Goal: Transaction & Acquisition: Book appointment/travel/reservation

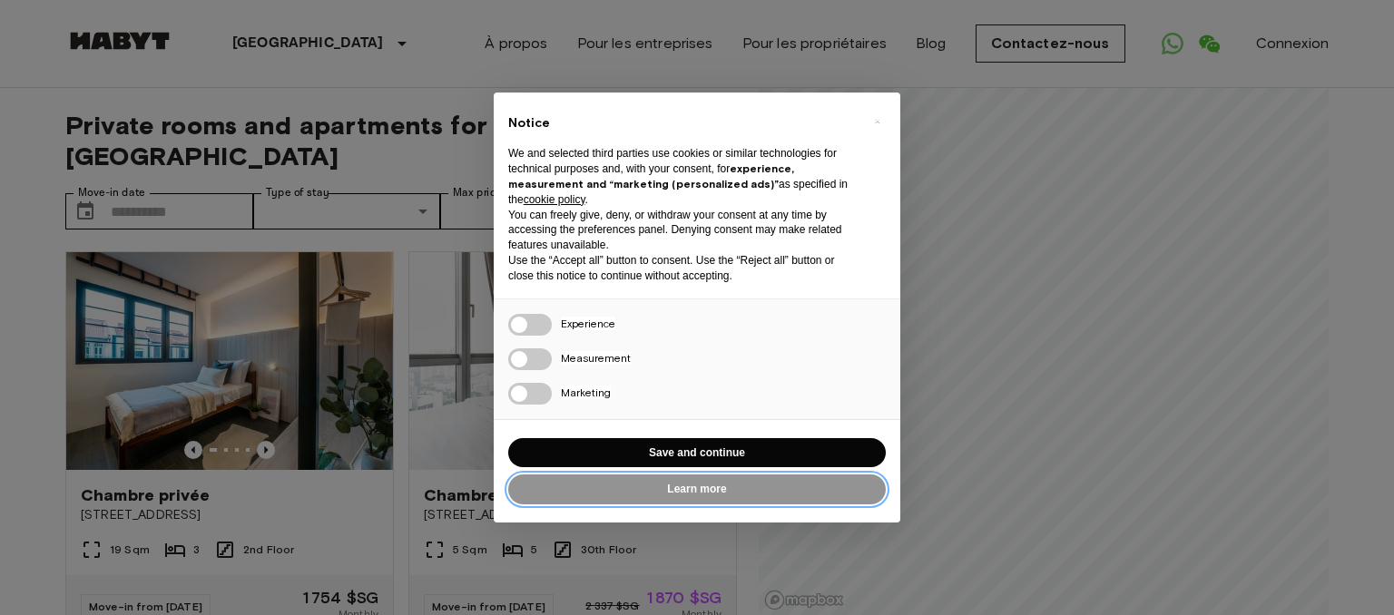
click at [715, 476] on button "Learn more" at bounding box center [697, 490] width 378 height 30
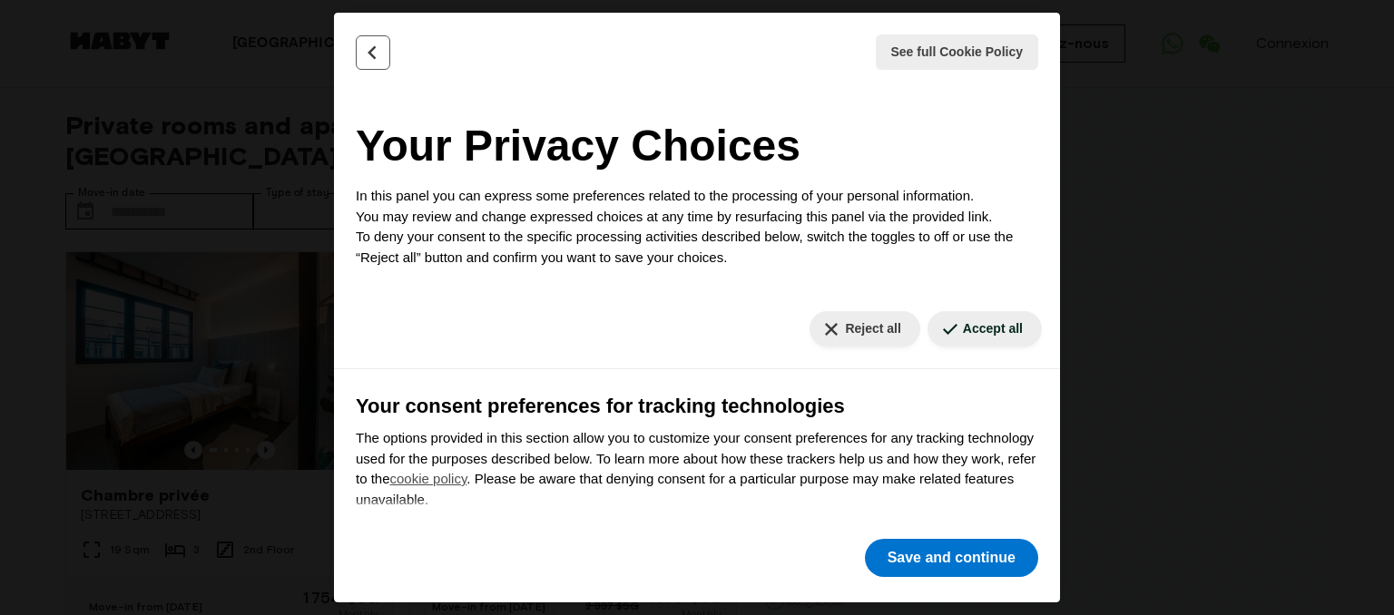
click at [361, 48] on button "Back" at bounding box center [373, 52] width 34 height 34
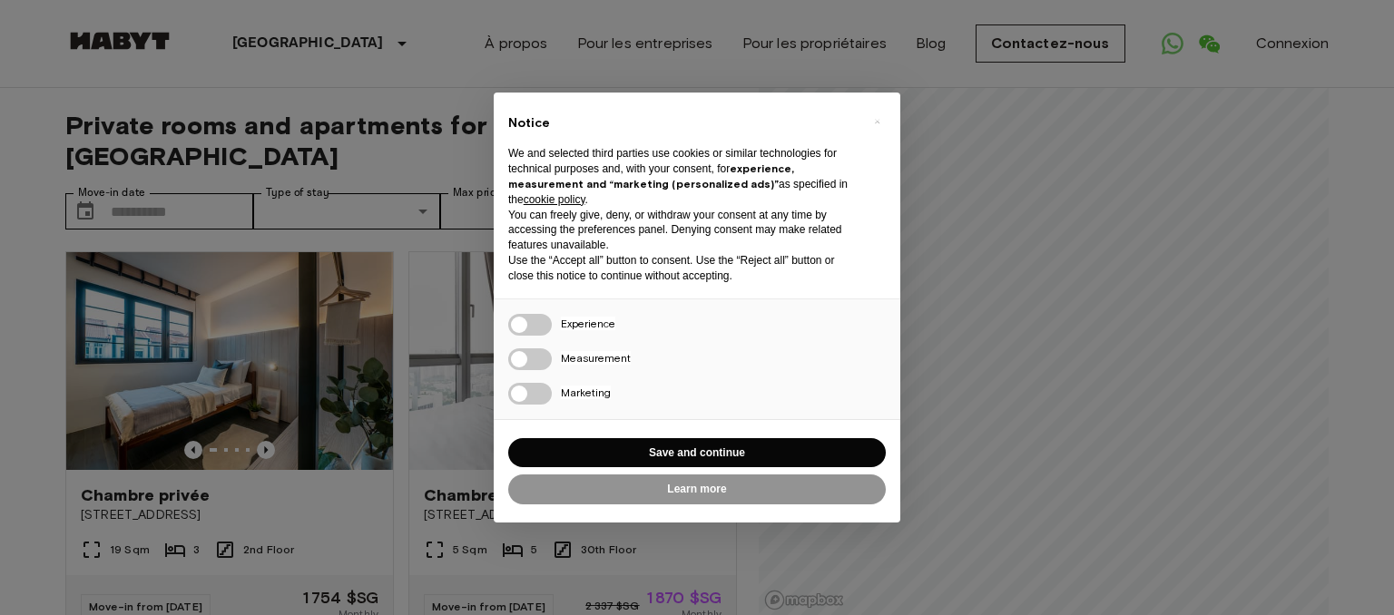
click at [777, 429] on div "× Notice We and selected third parties use cookies or similar technologies for …" at bounding box center [697, 308] width 407 height 430
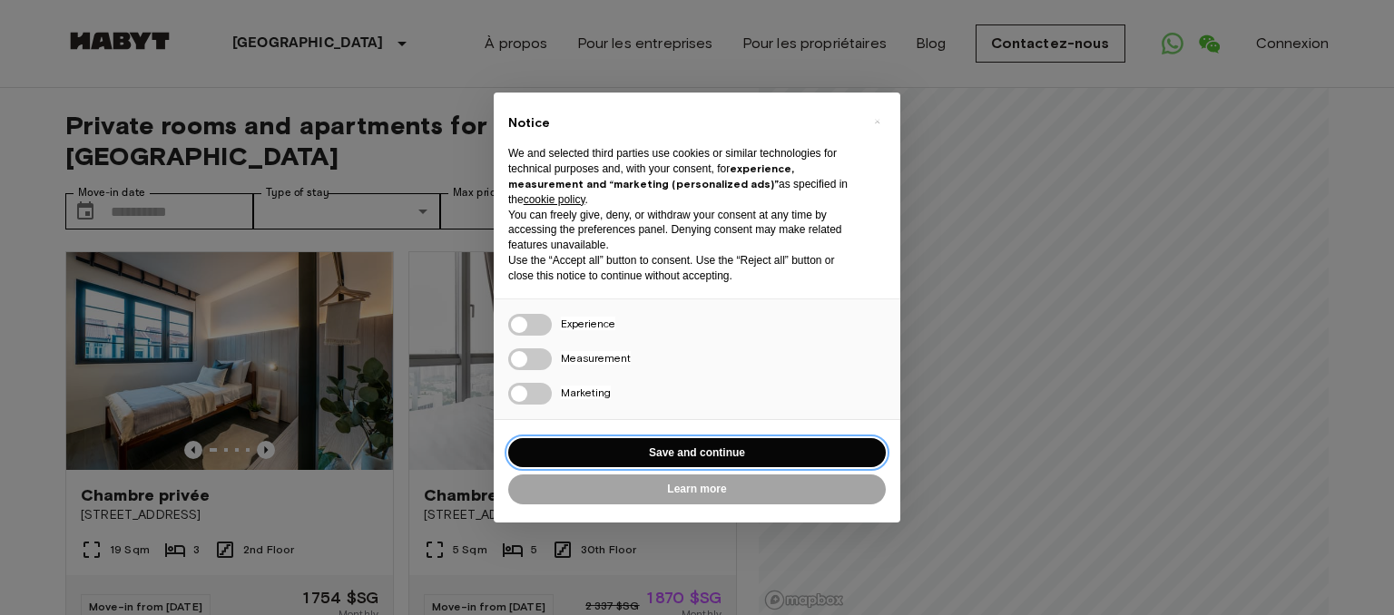
click at [777, 452] on button "Save and continue" at bounding box center [697, 453] width 378 height 30
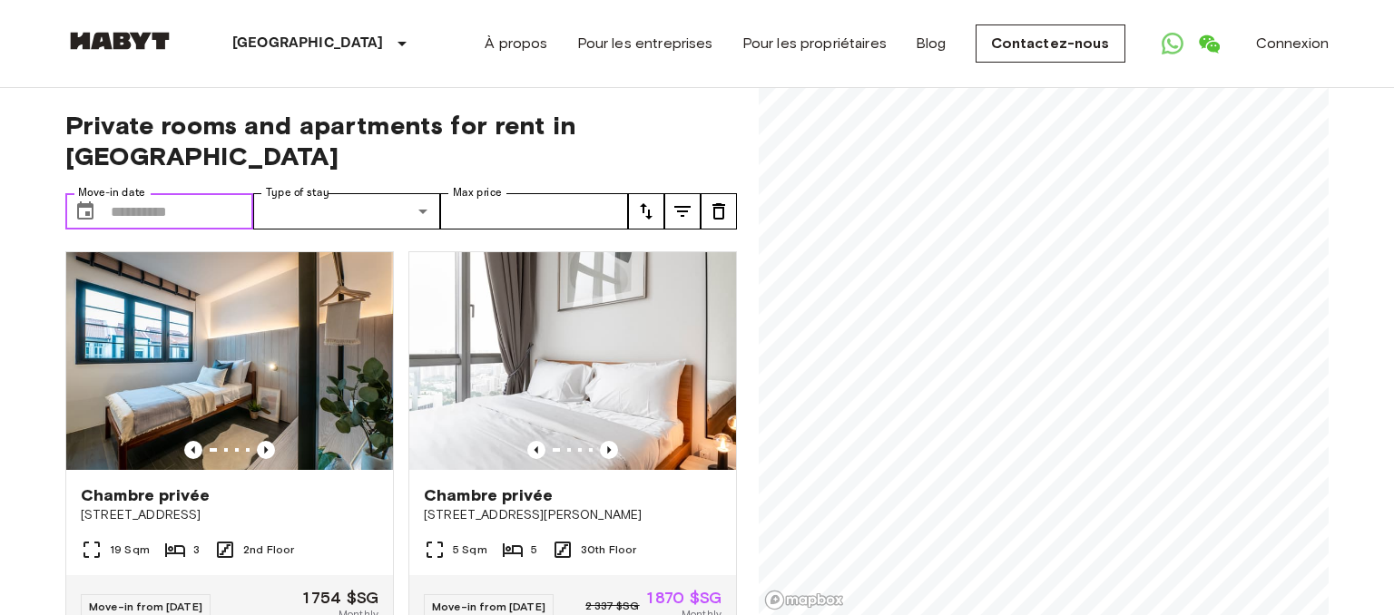
click at [215, 193] on input "Move-in date" at bounding box center [182, 211] width 142 height 36
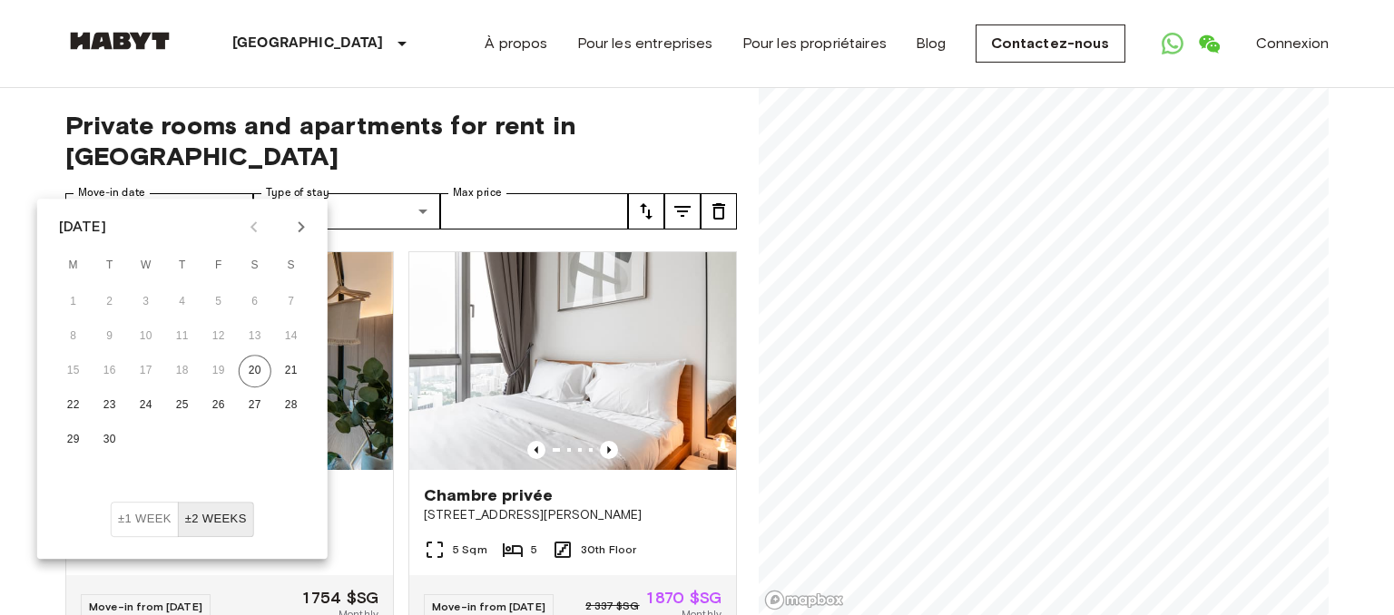
click at [298, 230] on icon "Next month" at bounding box center [301, 227] width 22 height 22
click at [290, 375] on button "19" at bounding box center [291, 371] width 33 height 33
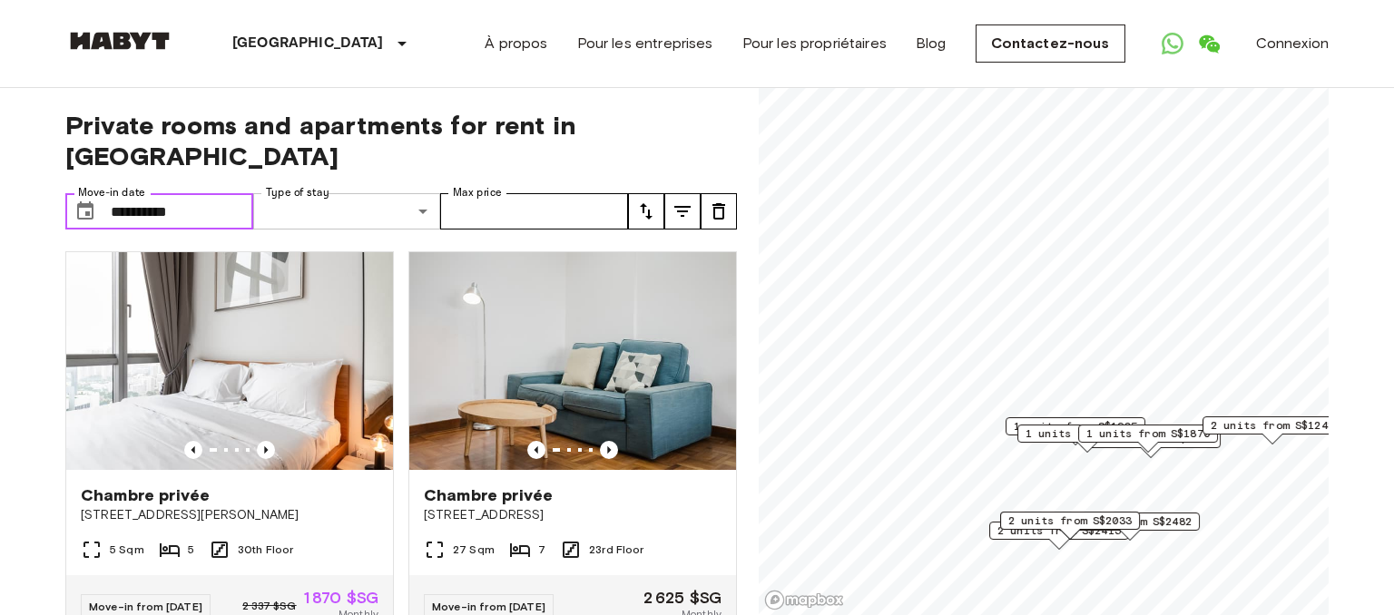
type input "**********"
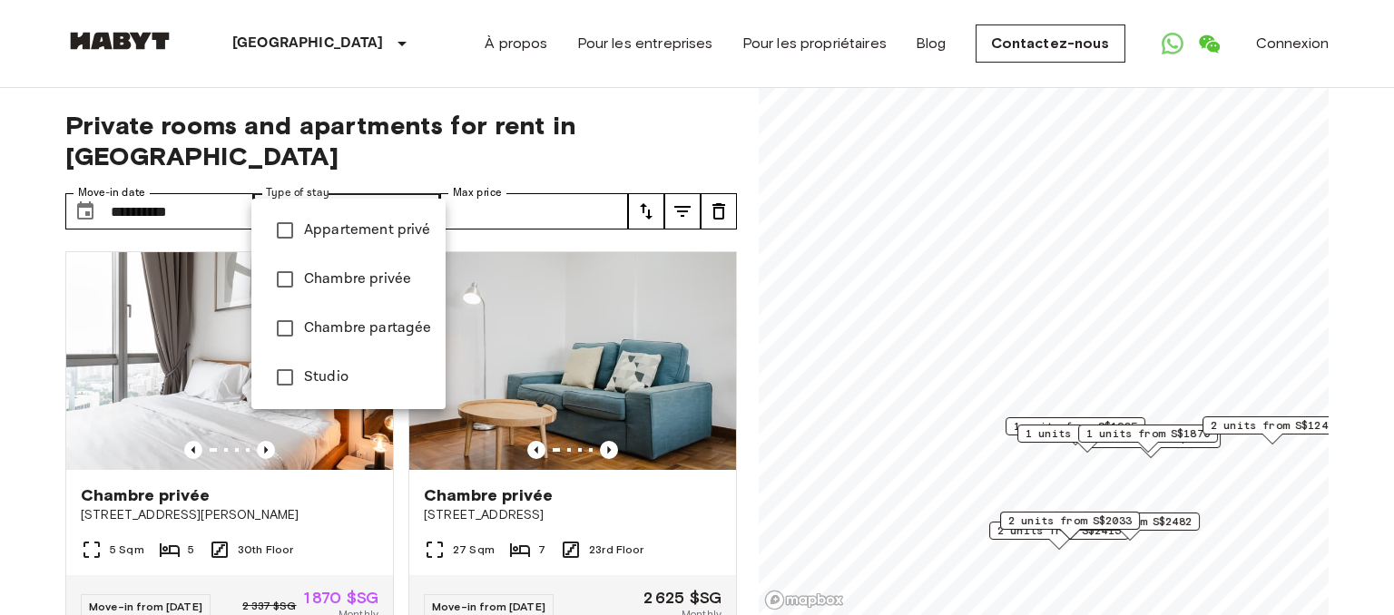
click at [507, 179] on div at bounding box center [697, 307] width 1394 height 615
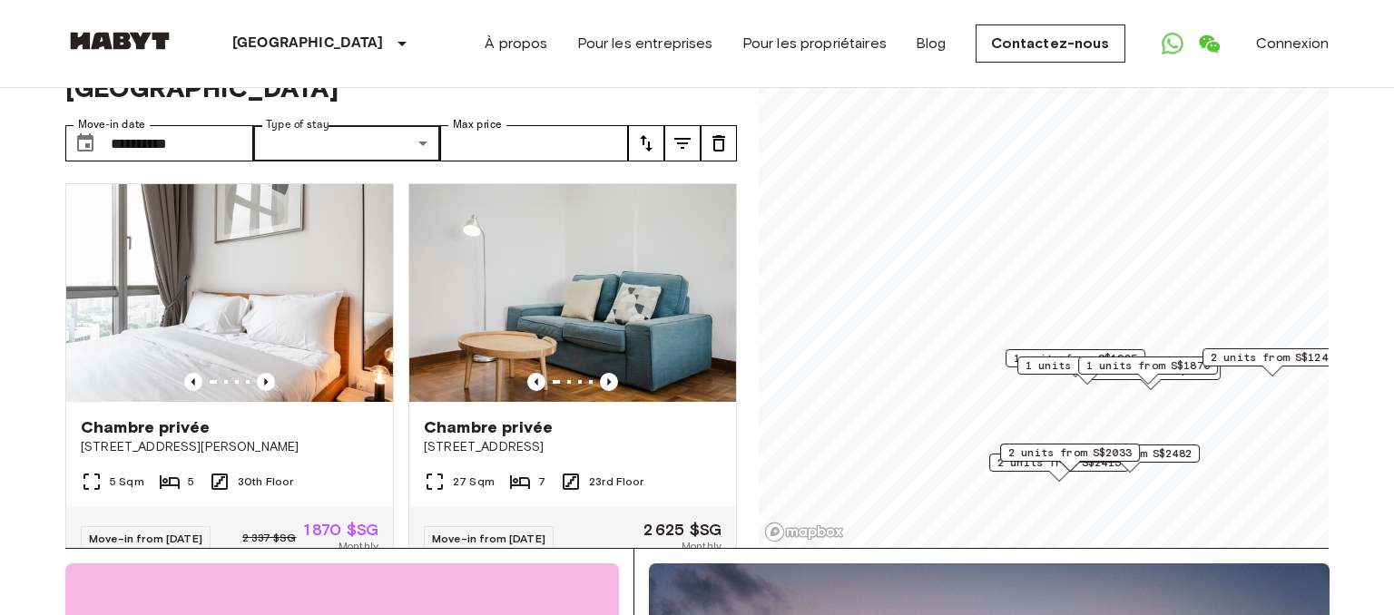
scroll to position [44, 0]
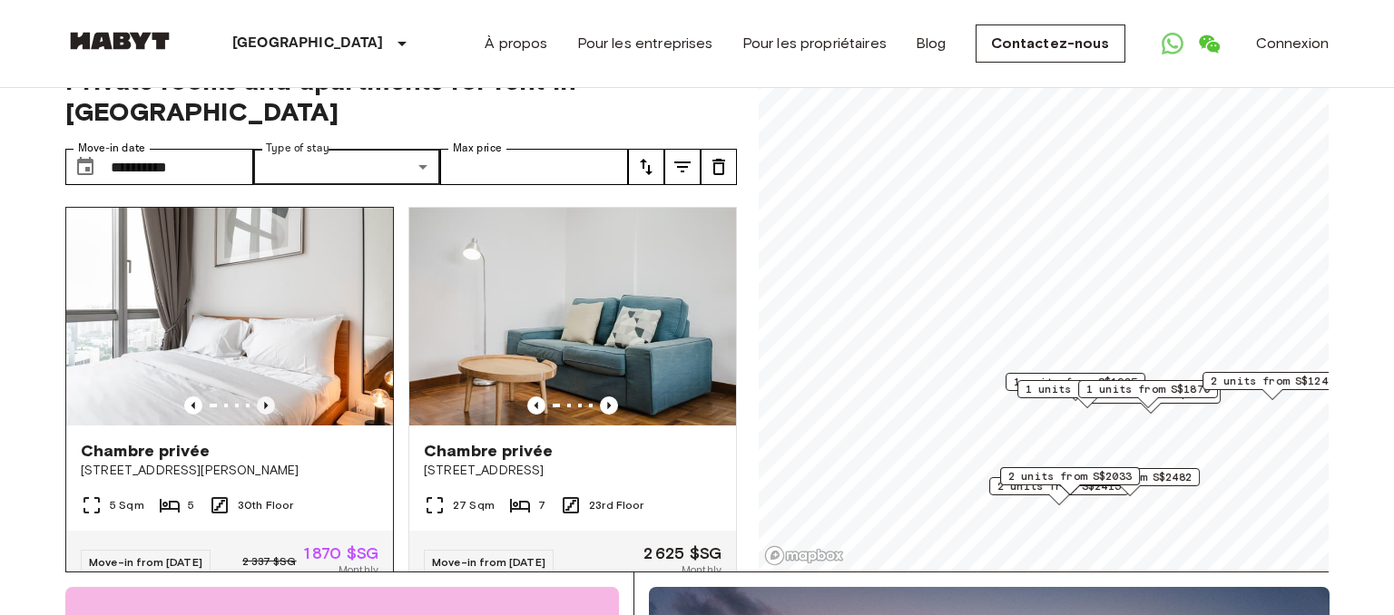
click at [271, 397] on icon "Previous image" at bounding box center [266, 406] width 18 height 18
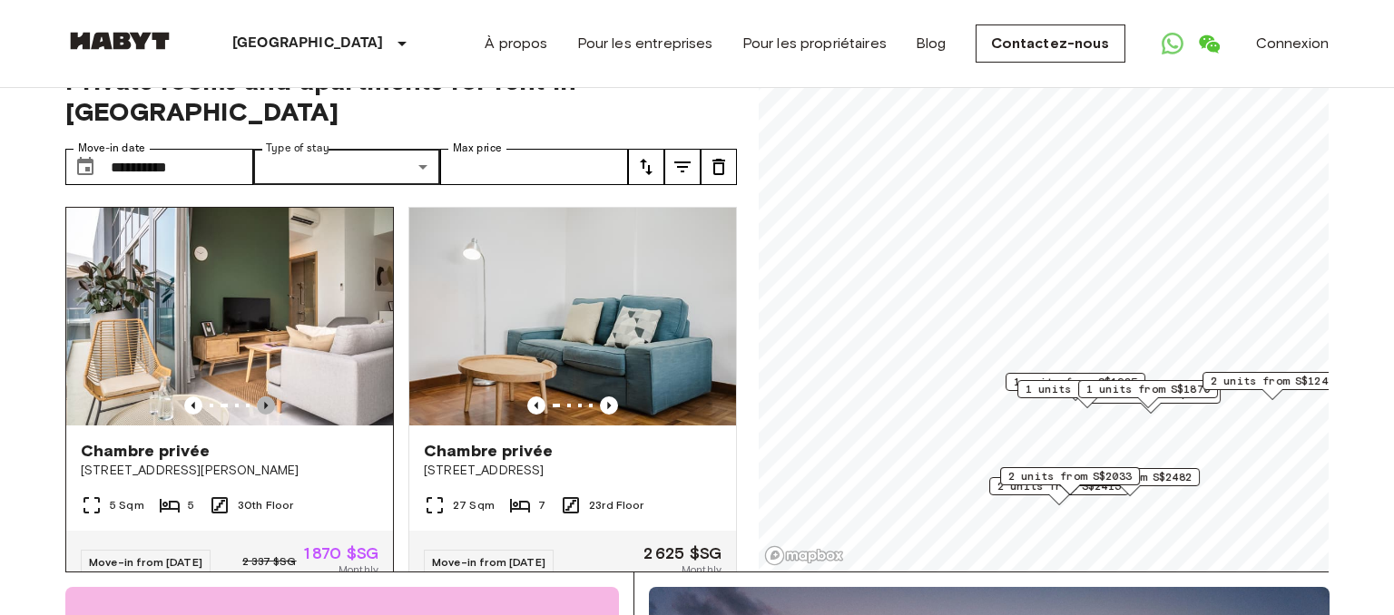
click at [271, 397] on icon "Previous image" at bounding box center [266, 406] width 18 height 18
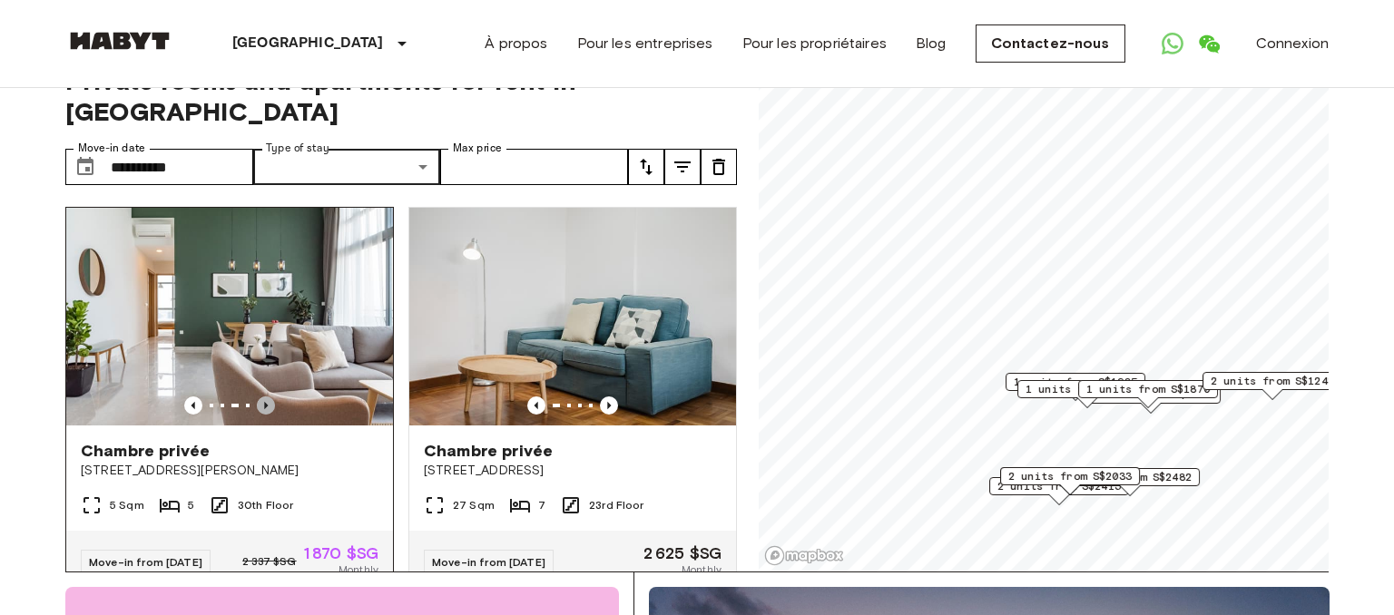
click at [271, 397] on icon "Previous image" at bounding box center [266, 406] width 18 height 18
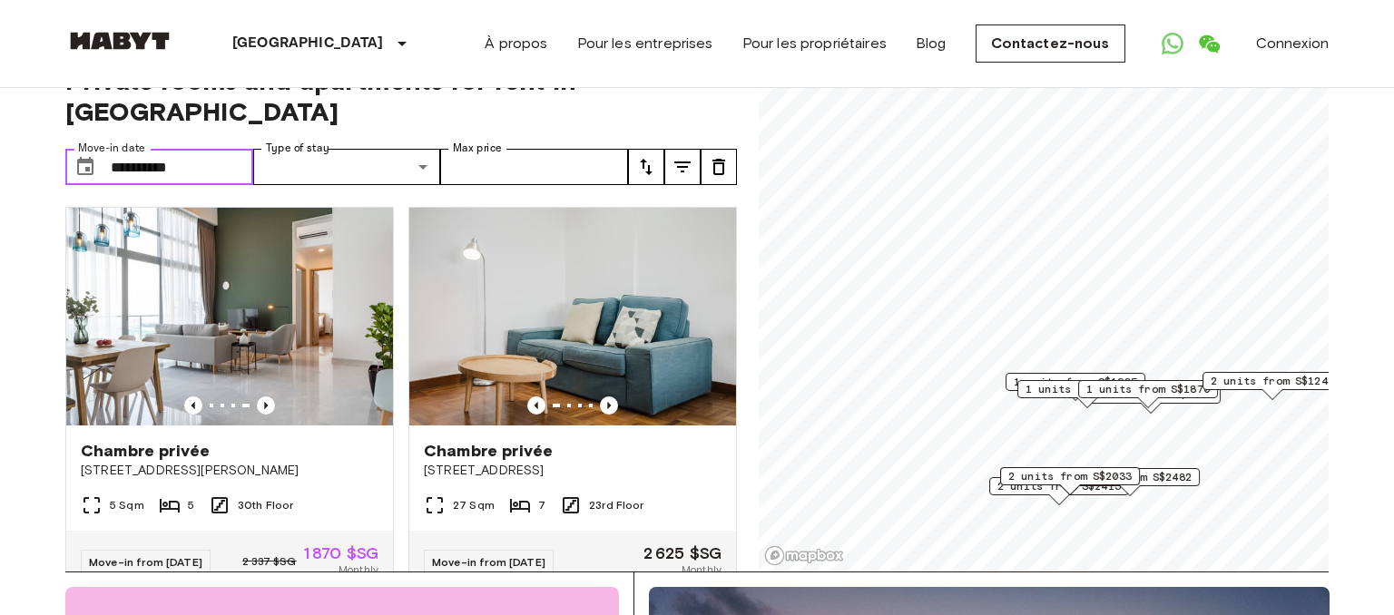
click at [231, 149] on input "**********" at bounding box center [182, 167] width 142 height 36
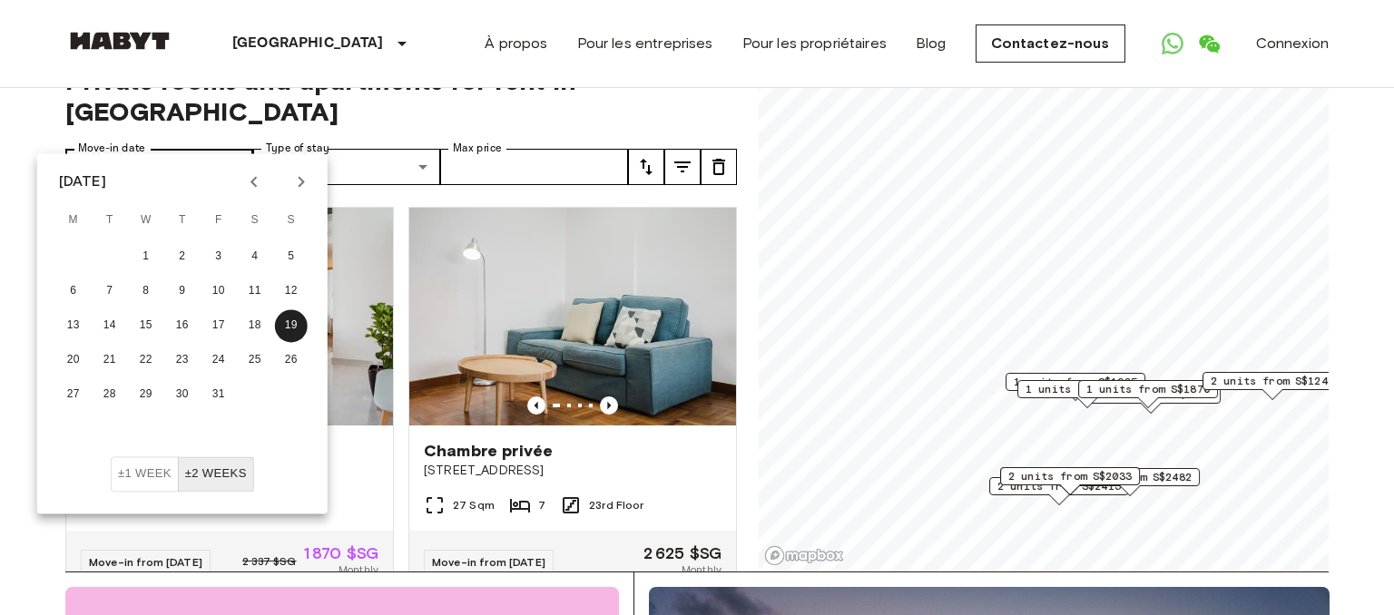
click at [275, 309] on button "19" at bounding box center [291, 325] width 33 height 33
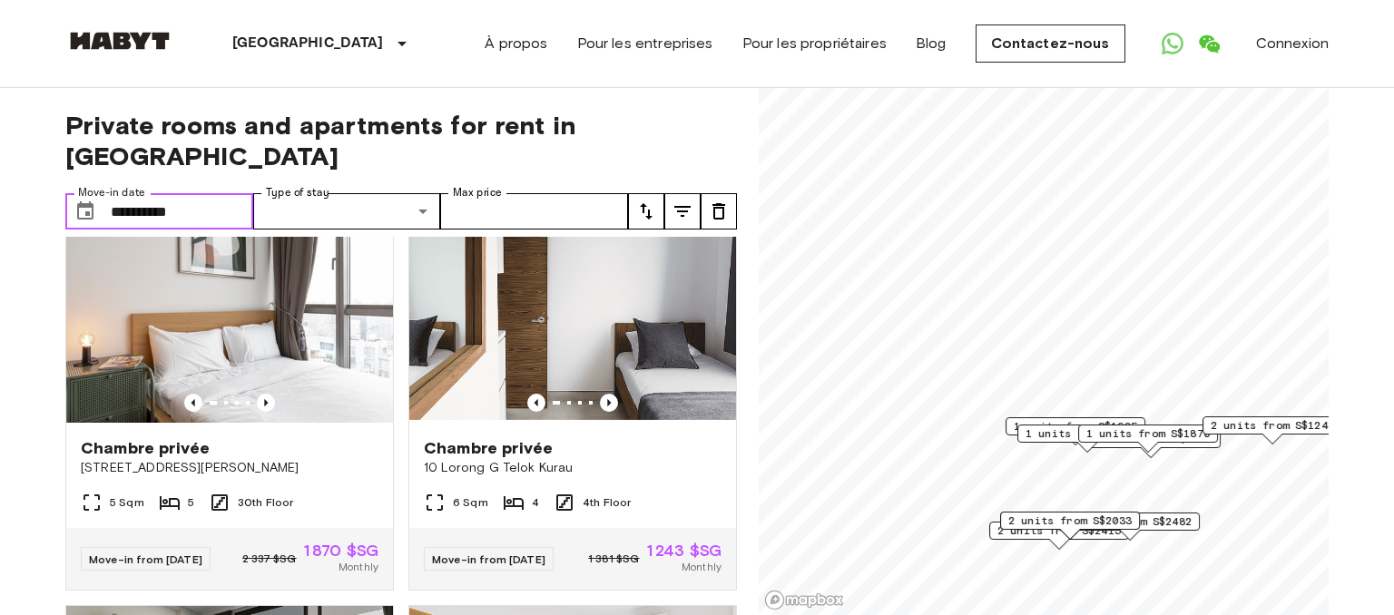
scroll to position [2051, 0]
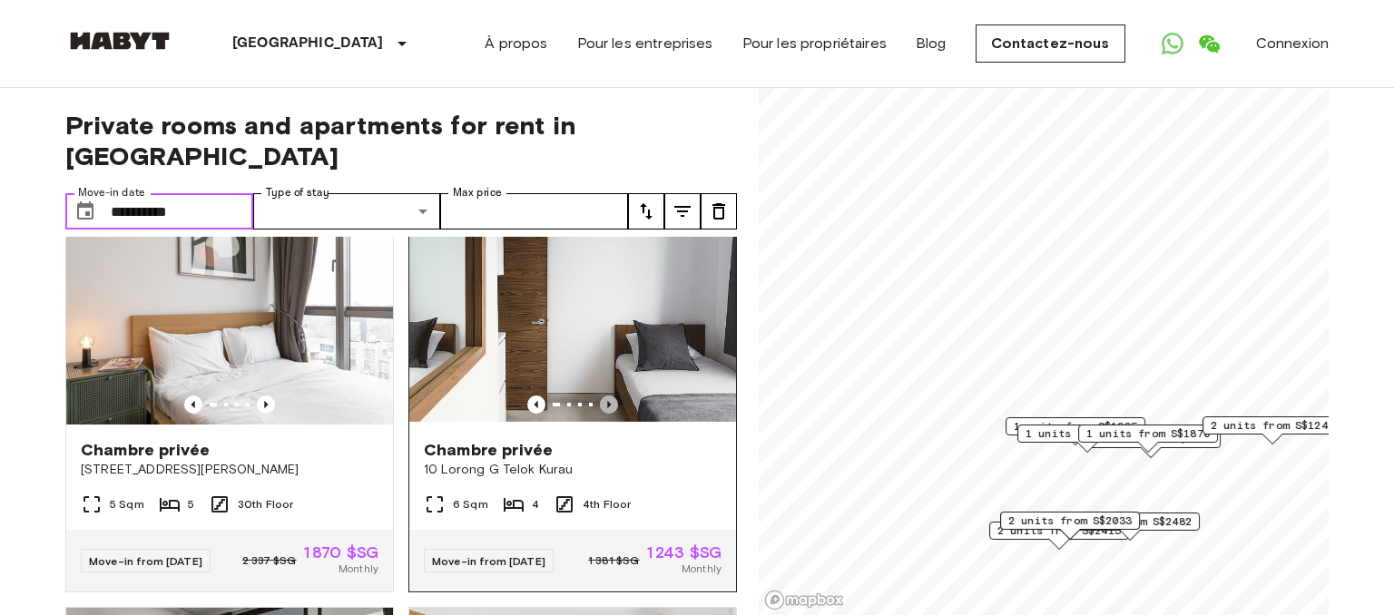
click at [615, 396] on icon "Previous image" at bounding box center [609, 405] width 18 height 18
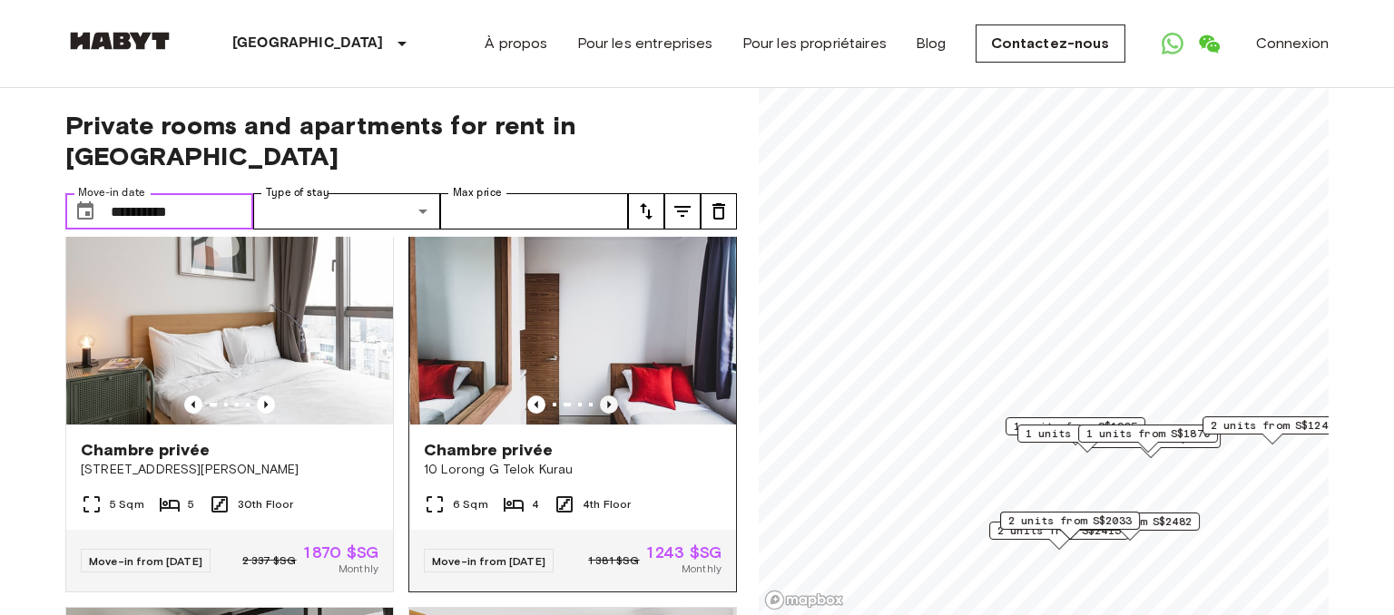
click at [615, 396] on icon "Previous image" at bounding box center [609, 405] width 18 height 18
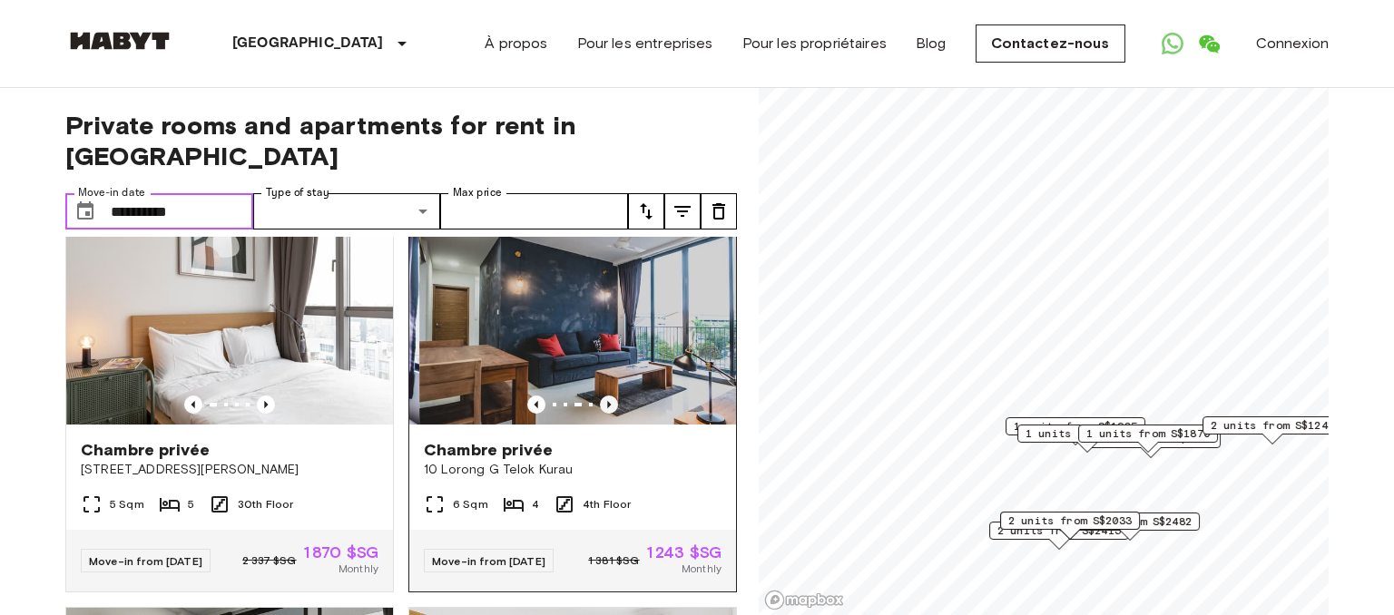
click at [615, 396] on icon "Previous image" at bounding box center [609, 405] width 18 height 18
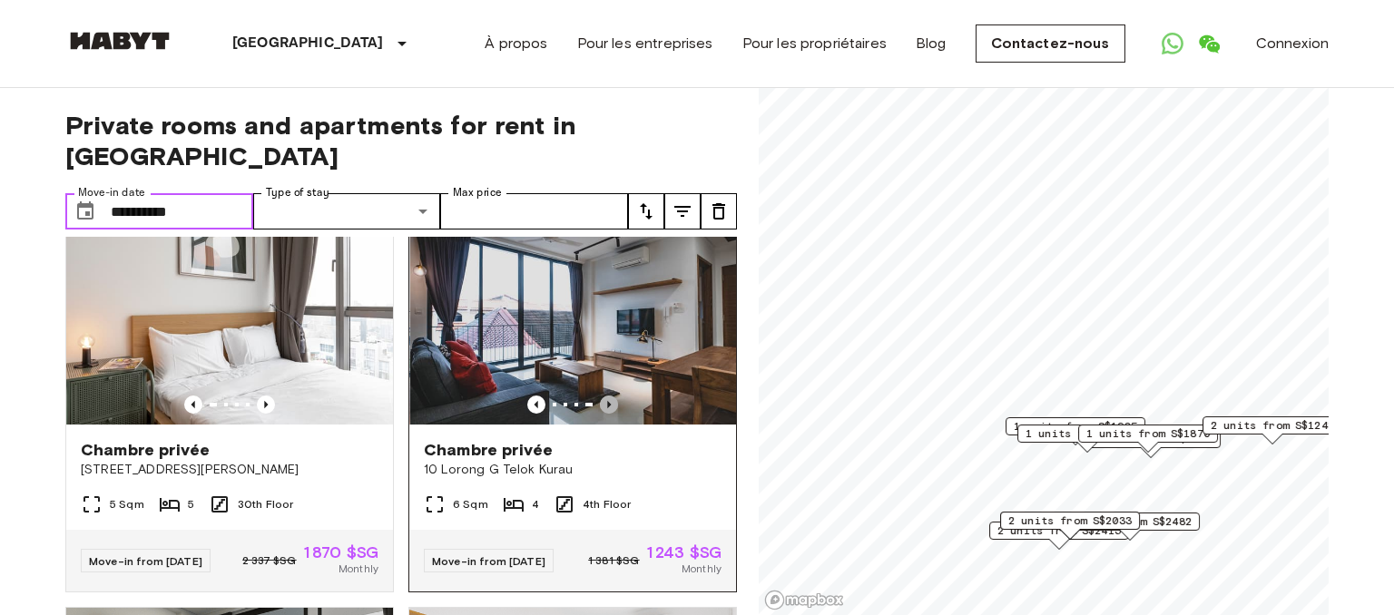
click at [615, 396] on icon "Previous image" at bounding box center [609, 405] width 18 height 18
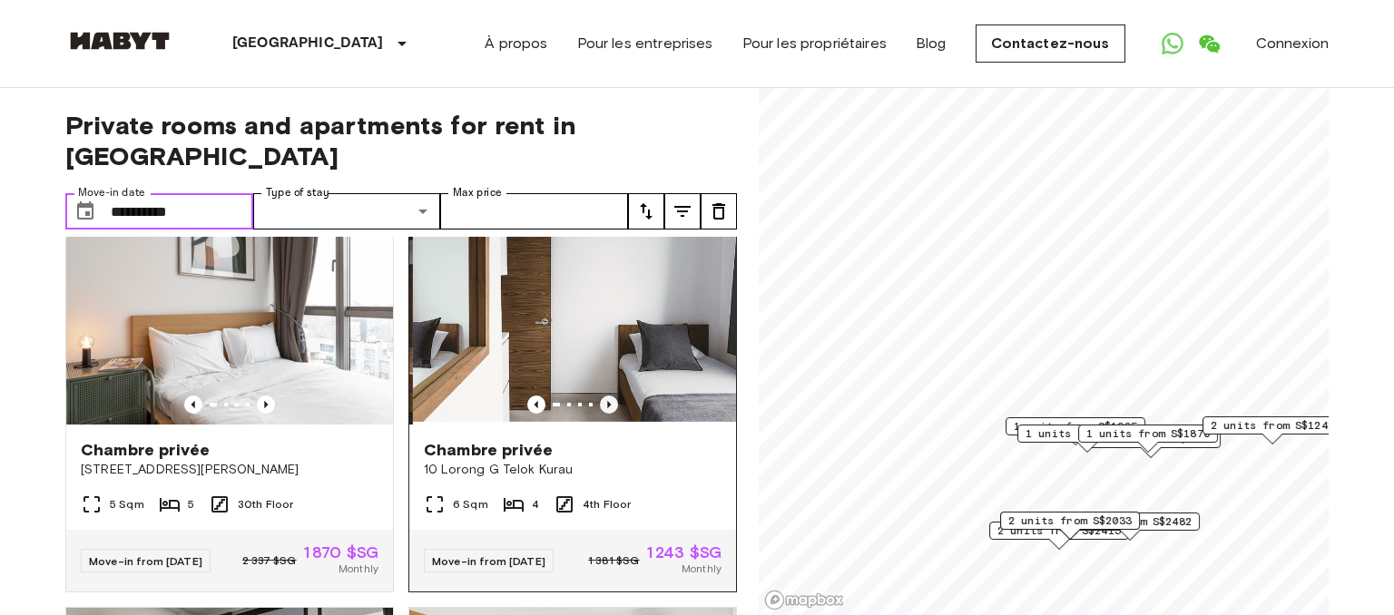
click at [615, 396] on icon "Previous image" at bounding box center [609, 405] width 18 height 18
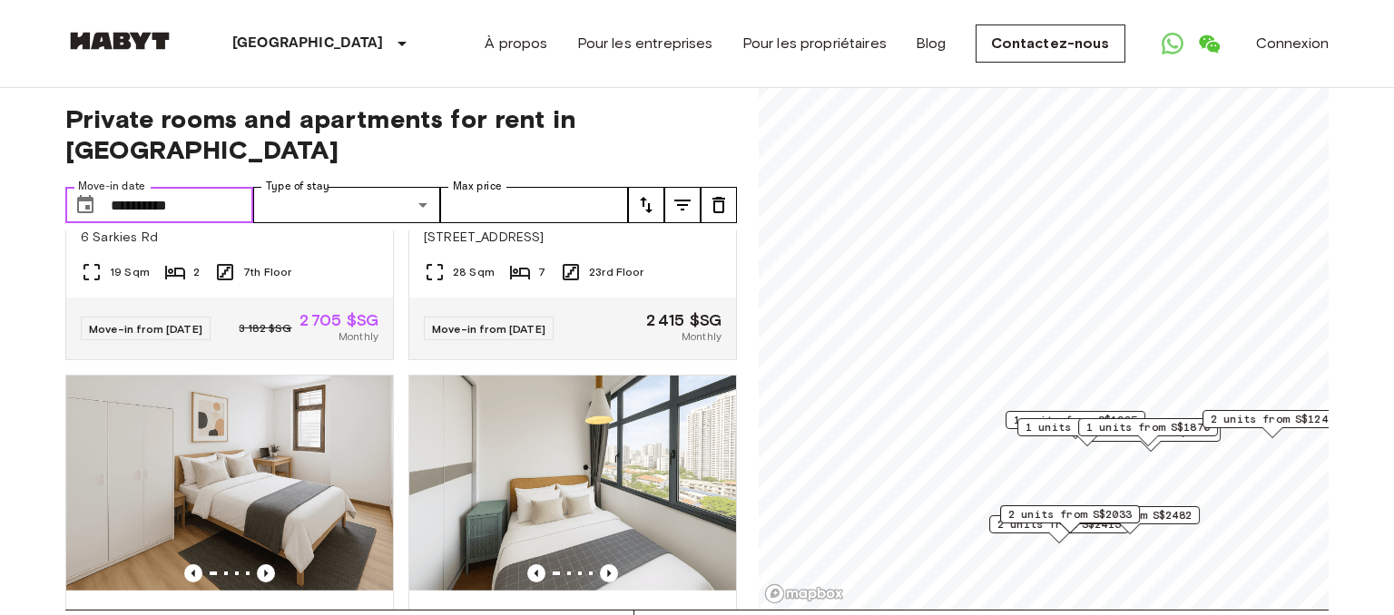
scroll to position [0, 0]
